Goal: Navigation & Orientation: Find specific page/section

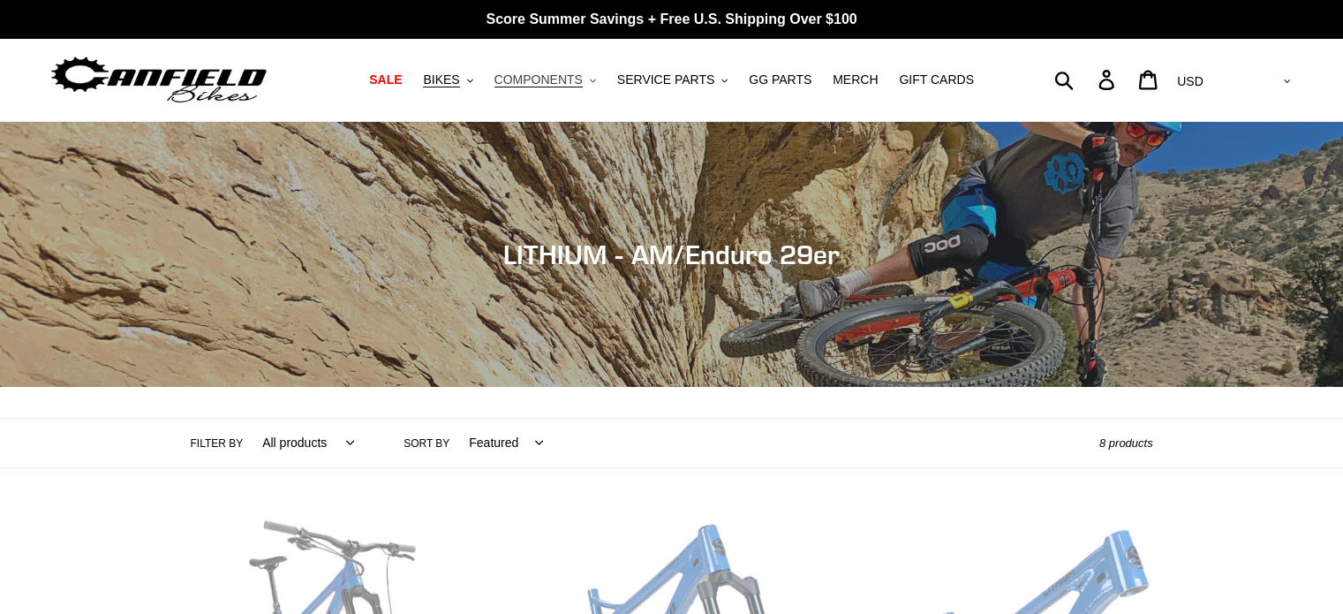
drag, startPoint x: 0, startPoint y: 0, endPoint x: 568, endPoint y: 79, distance: 573.1
click at [568, 79] on span "COMPONENTS" at bounding box center [538, 79] width 88 height 15
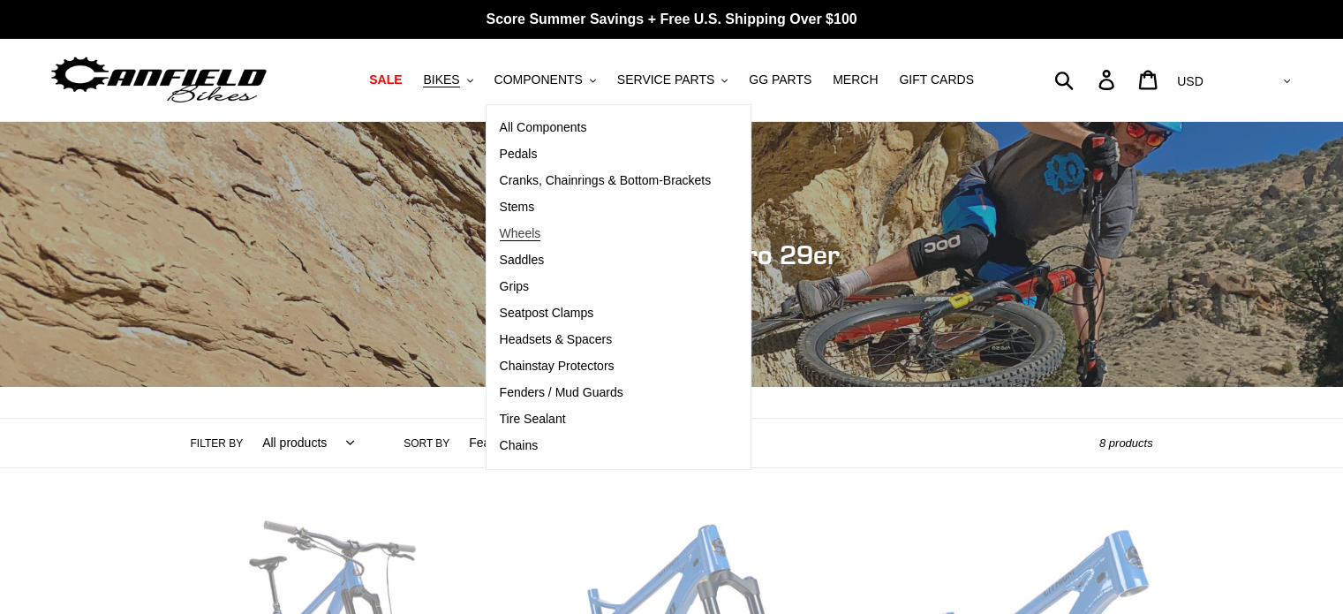
click at [531, 222] on link "Wheels" at bounding box center [605, 234] width 238 height 26
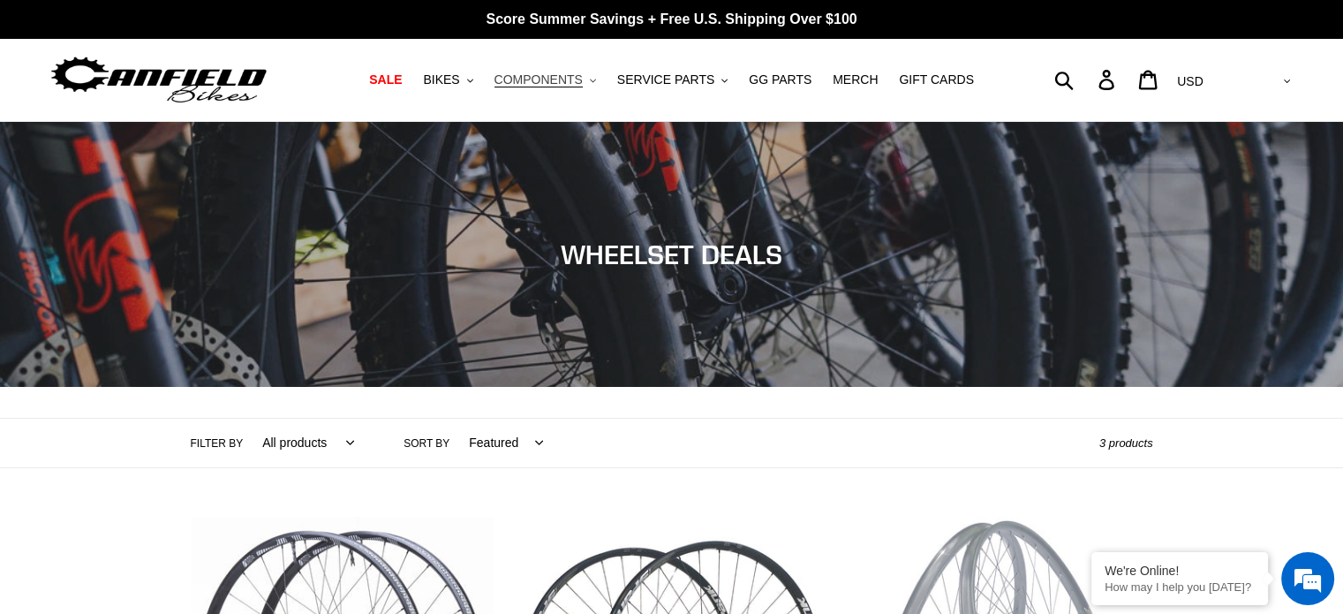
click at [544, 72] on span "COMPONENTS" at bounding box center [538, 79] width 88 height 15
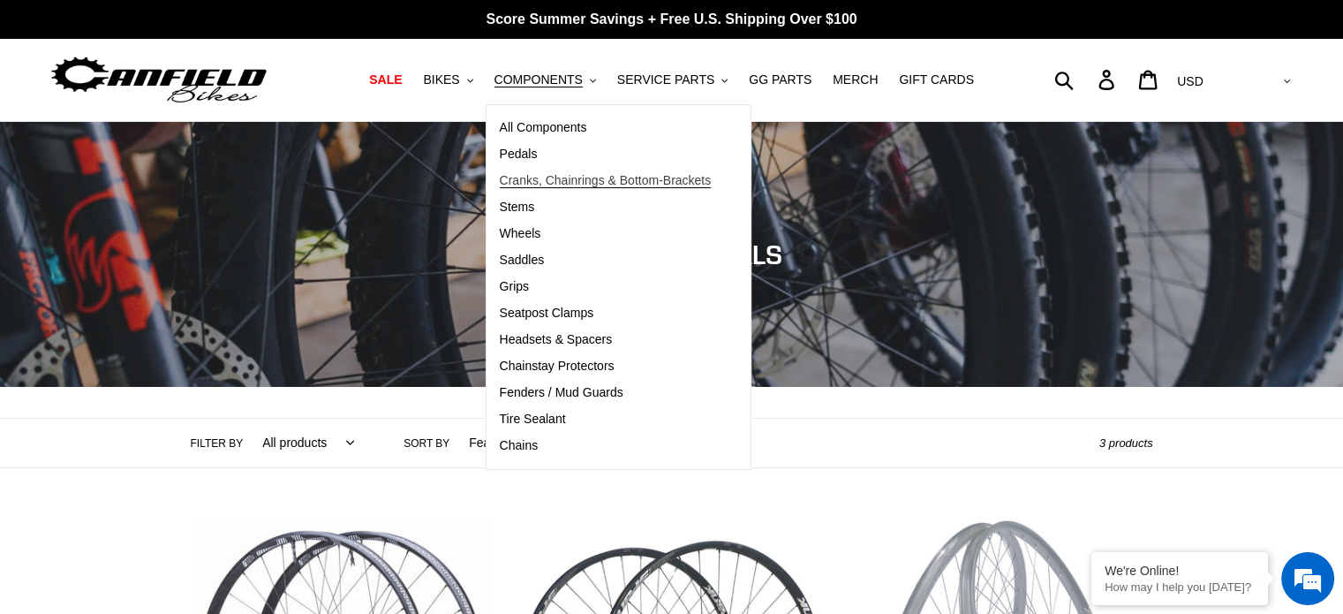
click at [554, 183] on span "Cranks, Chainrings & Bottom-Brackets" at bounding box center [606, 180] width 212 height 15
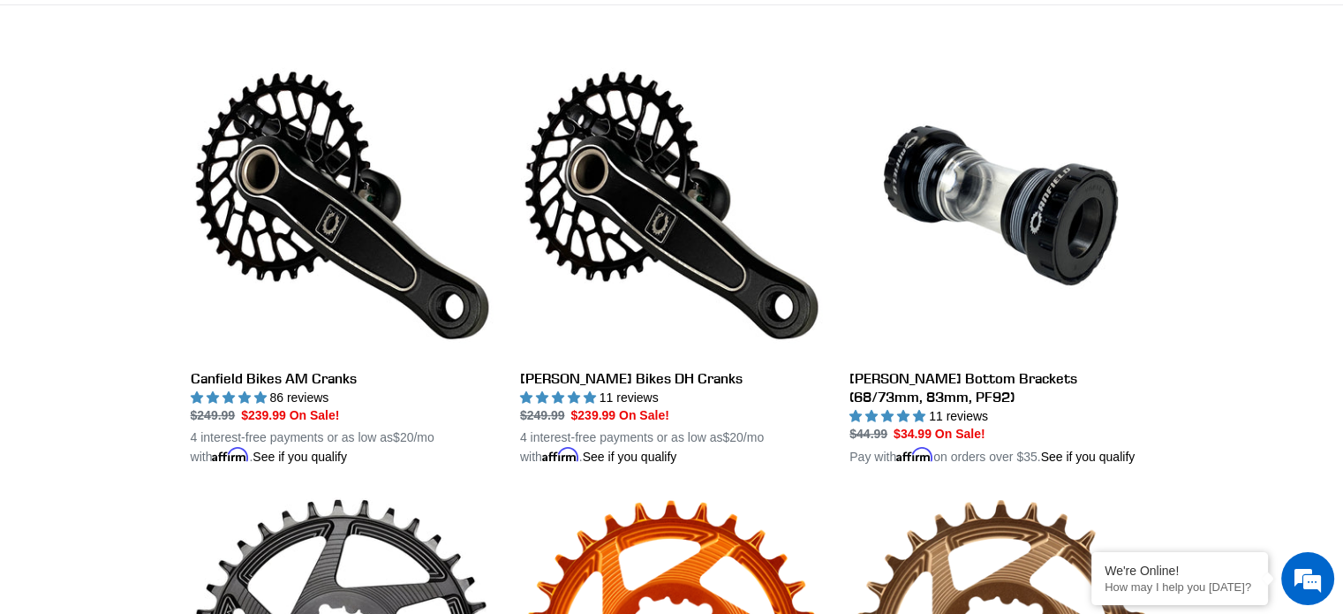
scroll to position [459, 0]
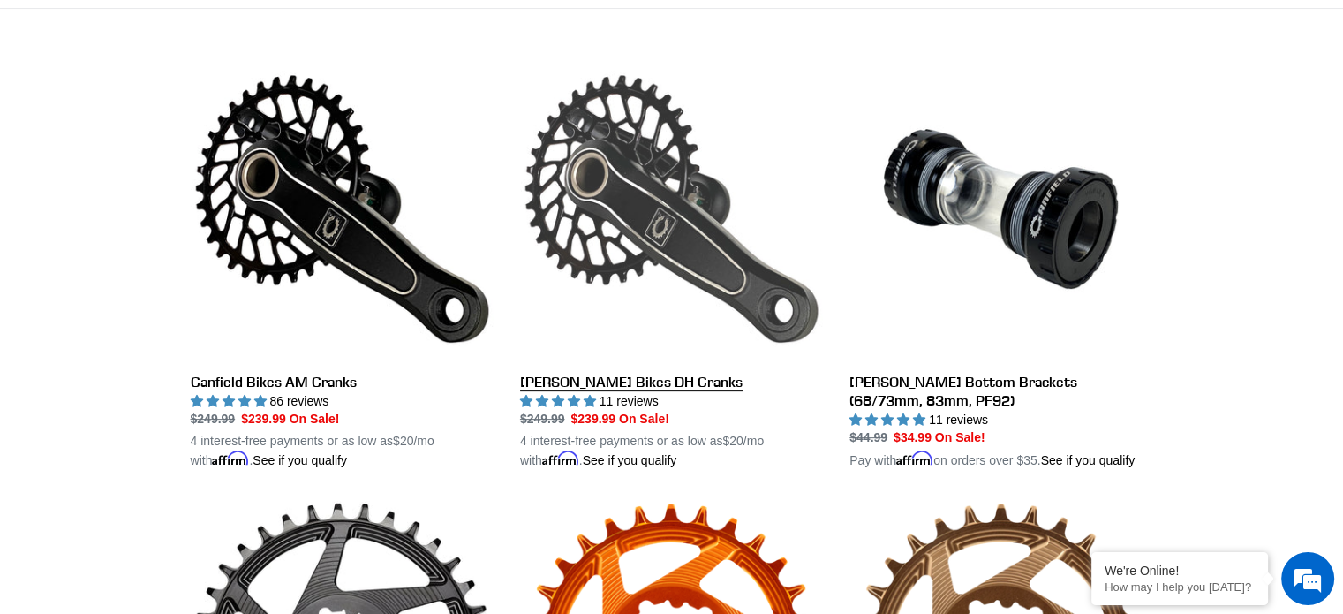
click at [593, 216] on link "[PERSON_NAME] Bikes DH Cranks" at bounding box center [671, 263] width 303 height 413
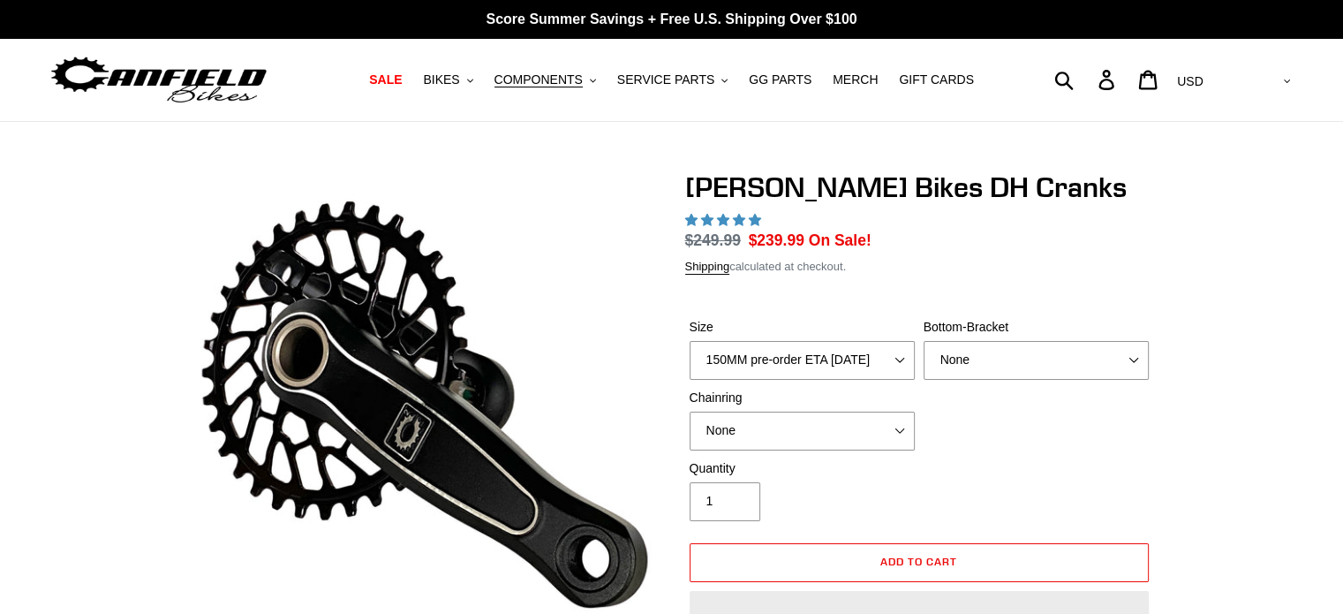
select select "highest-rating"
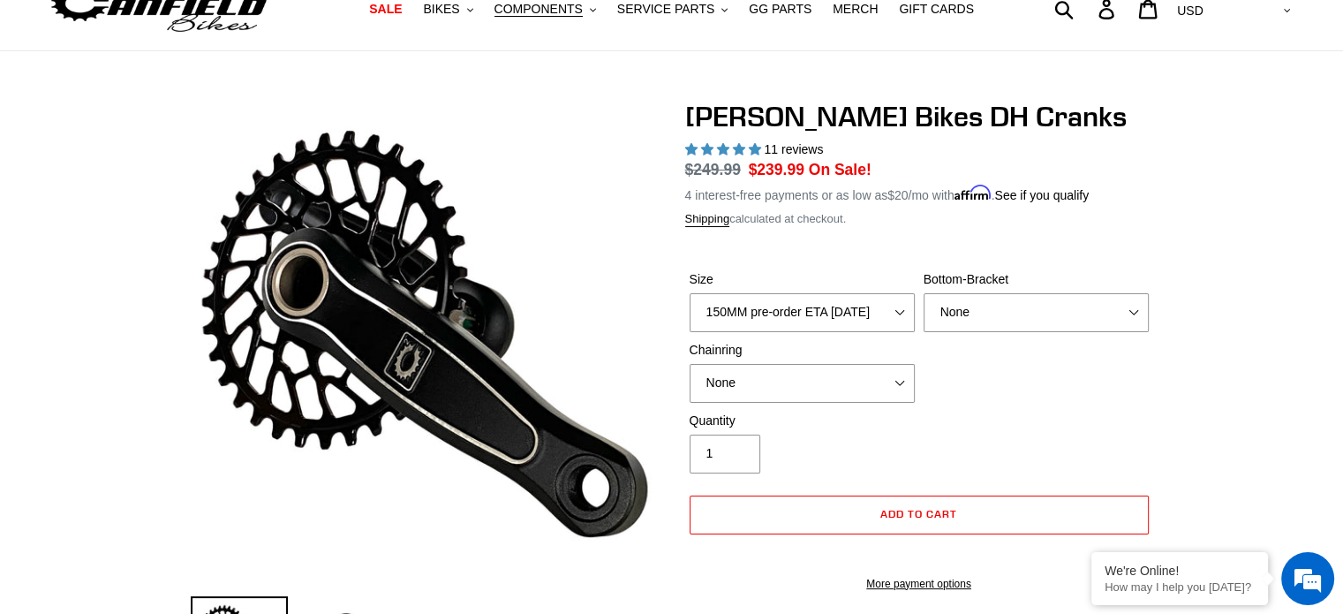
scroll to position [155, 0]
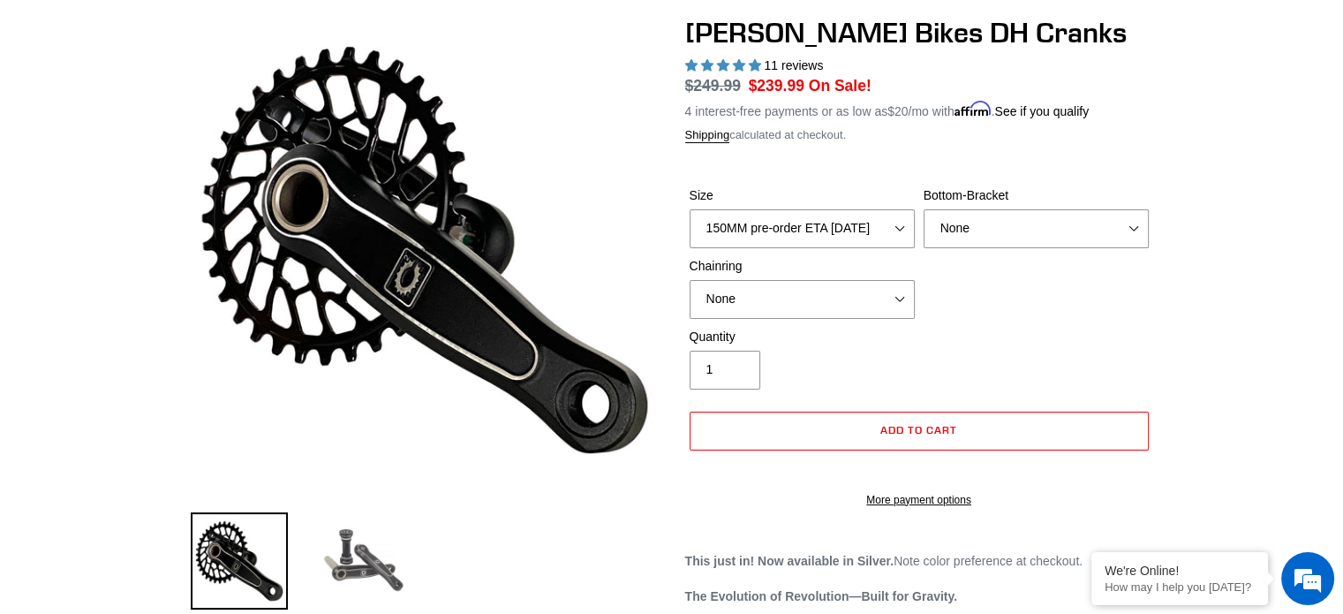
click at [367, 571] on img at bounding box center [362, 560] width 97 height 97
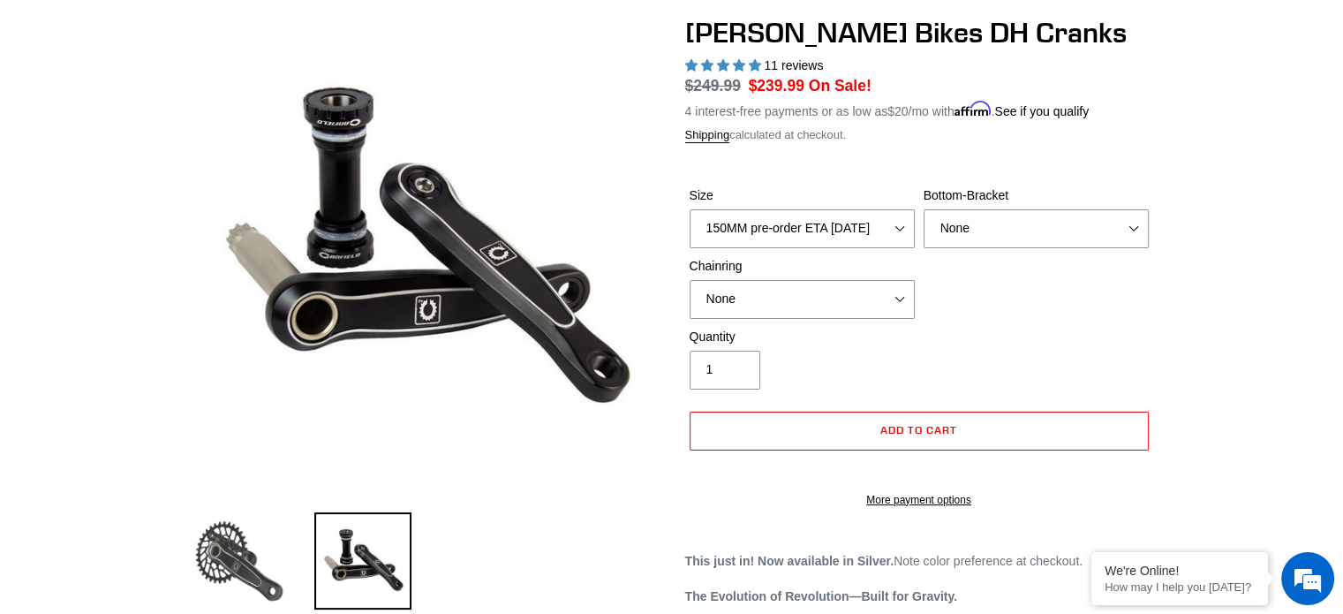
click at [215, 536] on img at bounding box center [239, 560] width 97 height 97
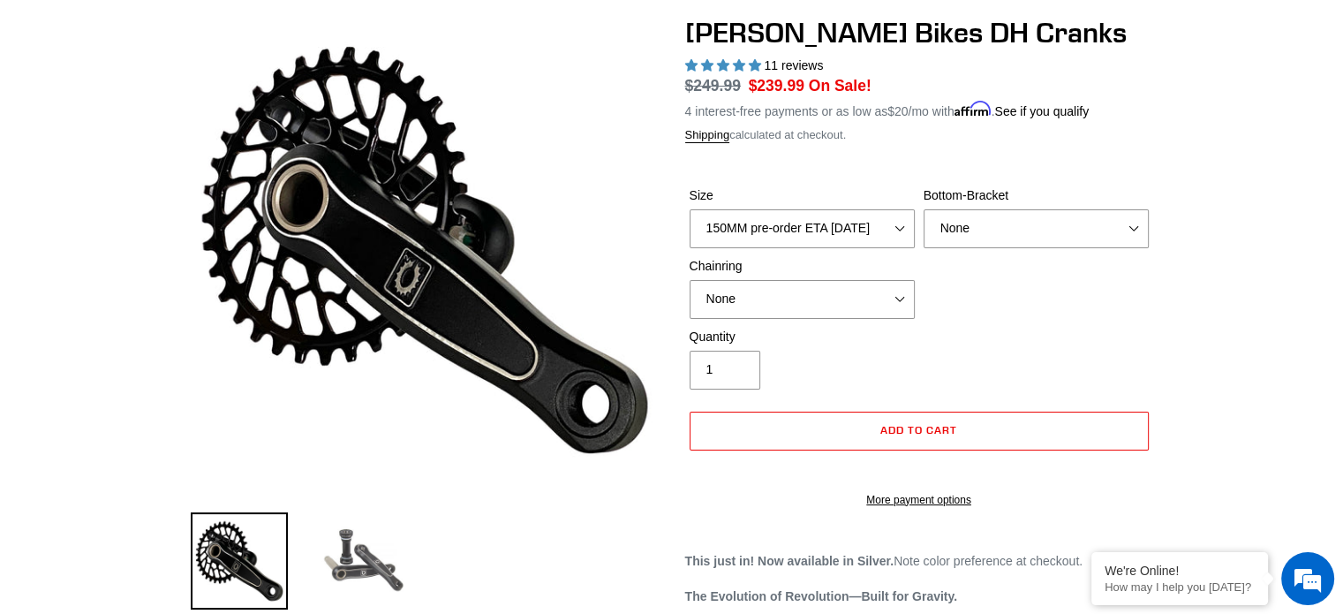
click at [333, 543] on img at bounding box center [362, 560] width 97 height 97
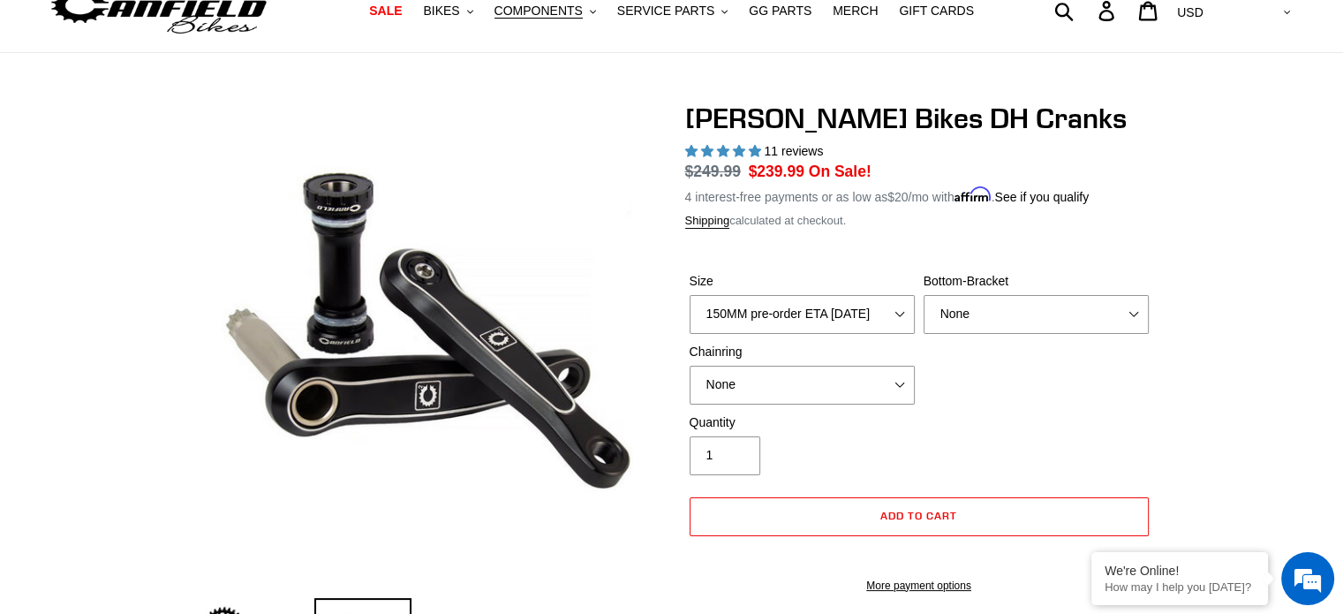
scroll to position [0, 0]
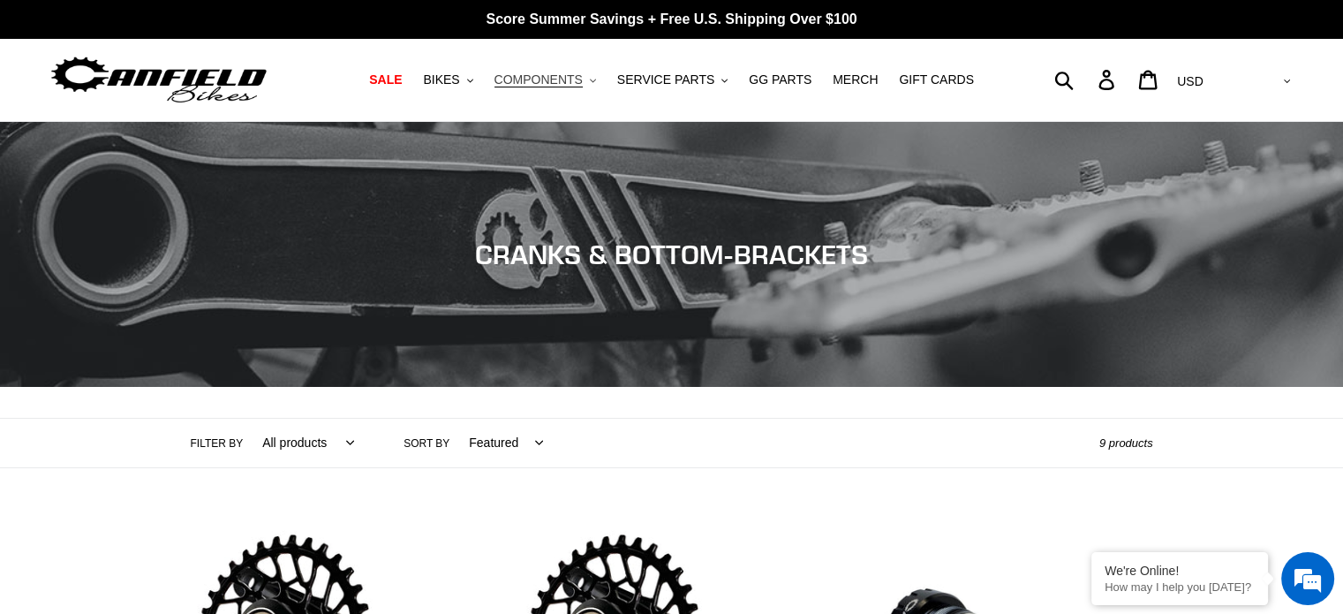
click at [579, 84] on span "COMPONENTS" at bounding box center [538, 79] width 88 height 15
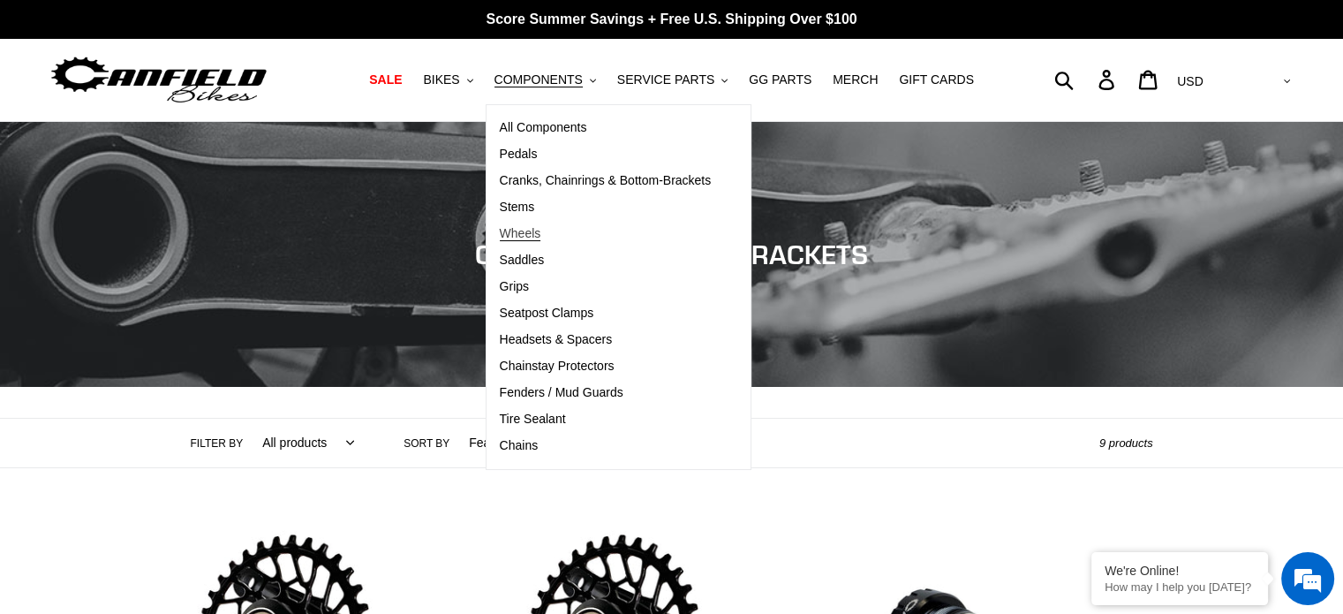
click at [536, 229] on span "Wheels" at bounding box center [520, 233] width 41 height 15
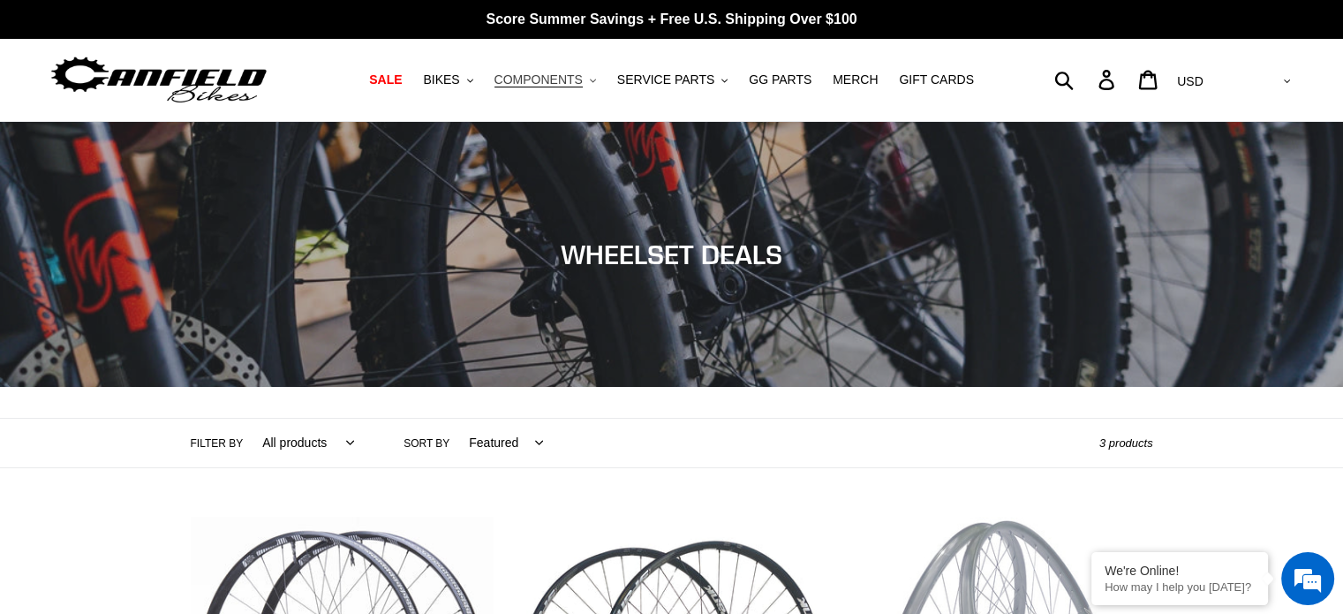
click at [569, 80] on span "COMPONENTS" at bounding box center [538, 79] width 88 height 15
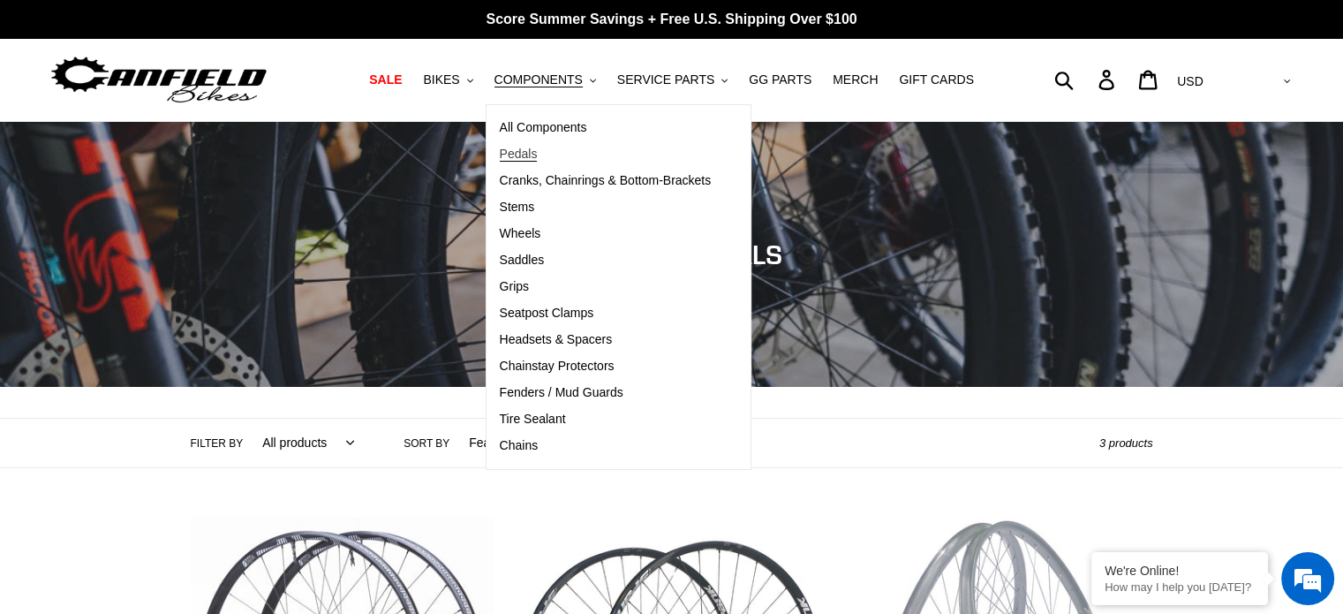
click at [560, 154] on link "Pedals" at bounding box center [605, 154] width 238 height 26
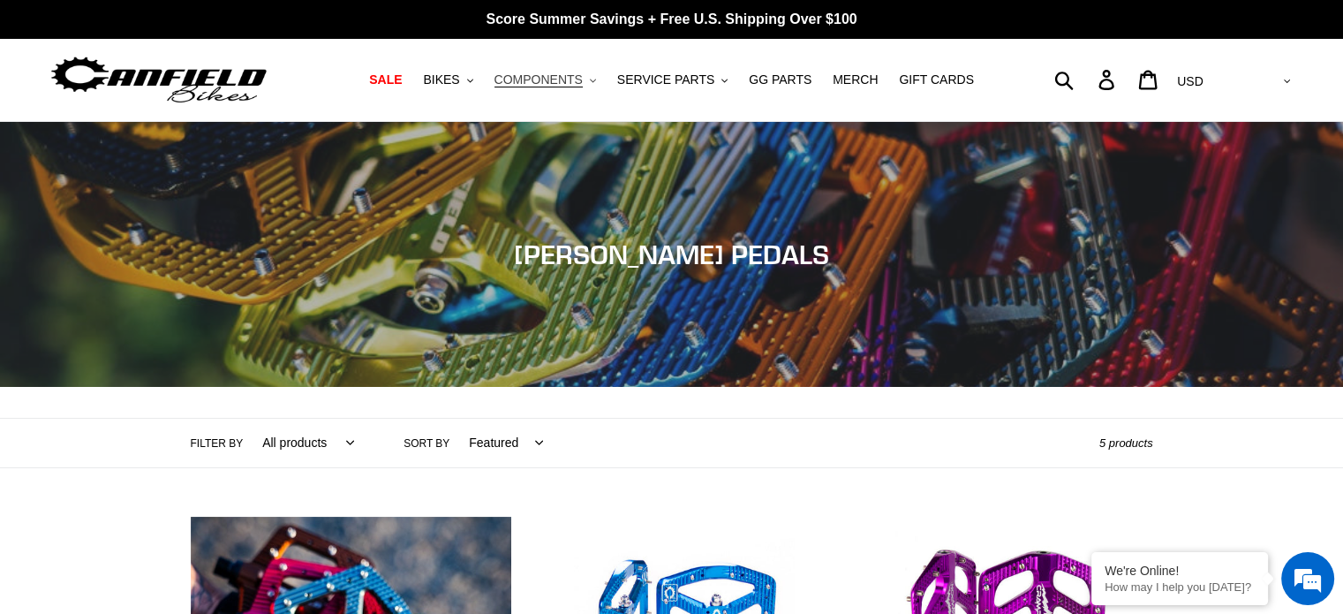
click at [539, 73] on span "COMPONENTS" at bounding box center [538, 79] width 88 height 15
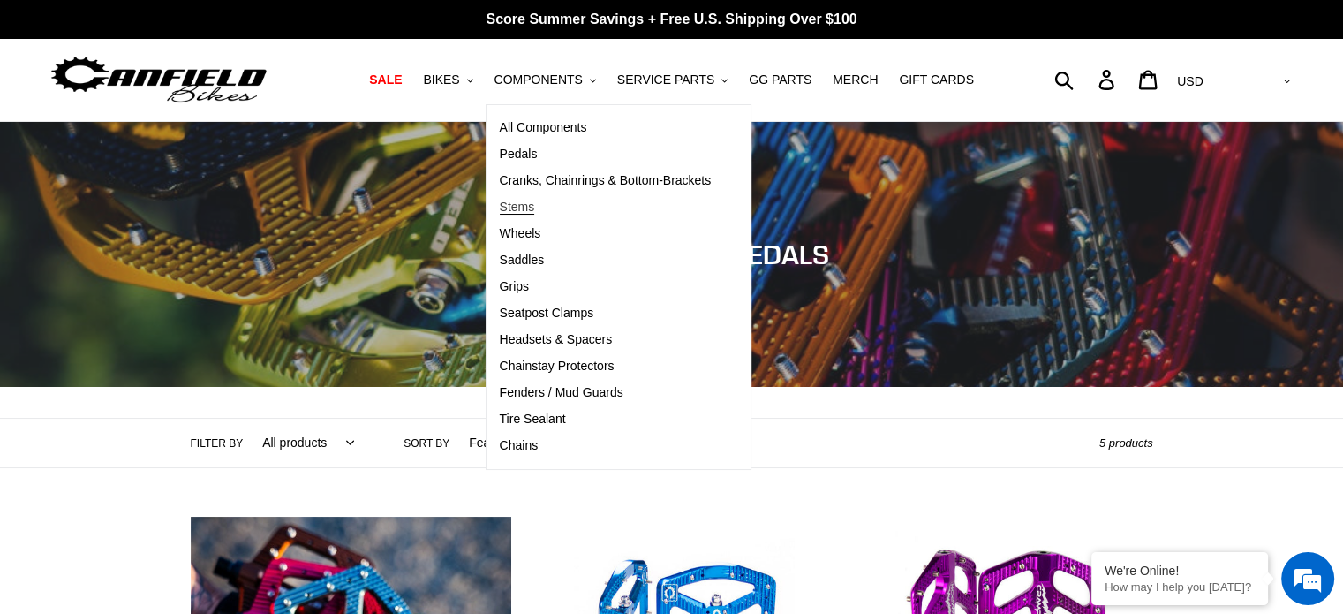
click at [535, 202] on span "Stems" at bounding box center [517, 207] width 35 height 15
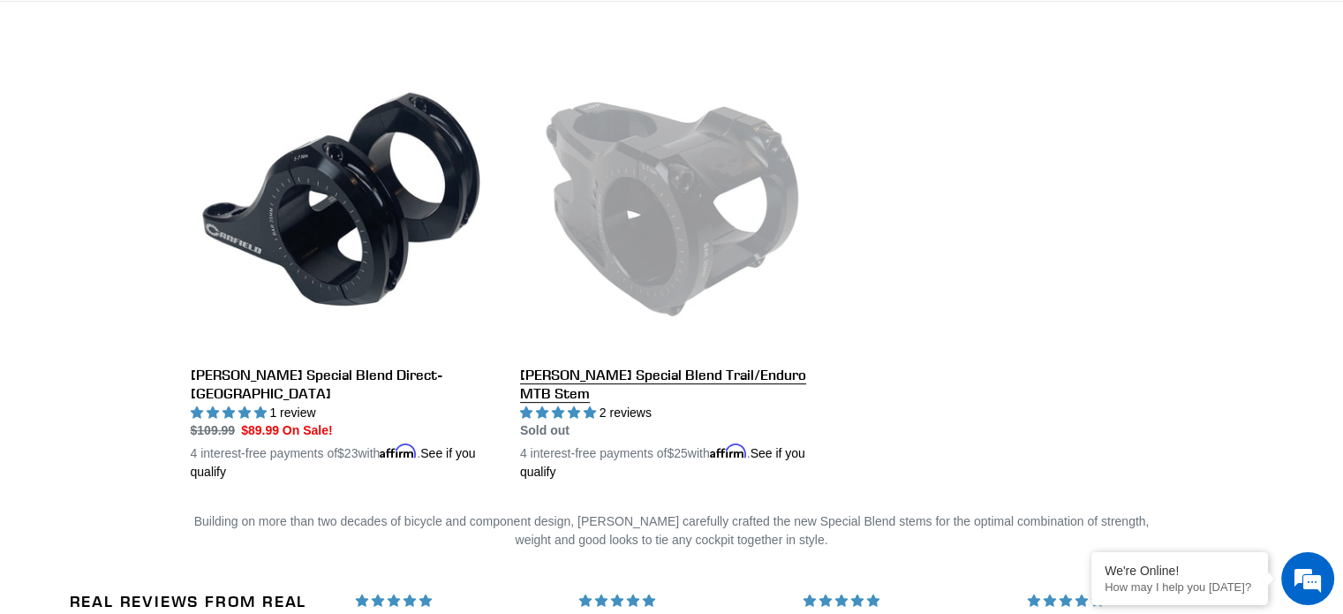
scroll to position [466, 0]
